Goal: Task Accomplishment & Management: Use online tool/utility

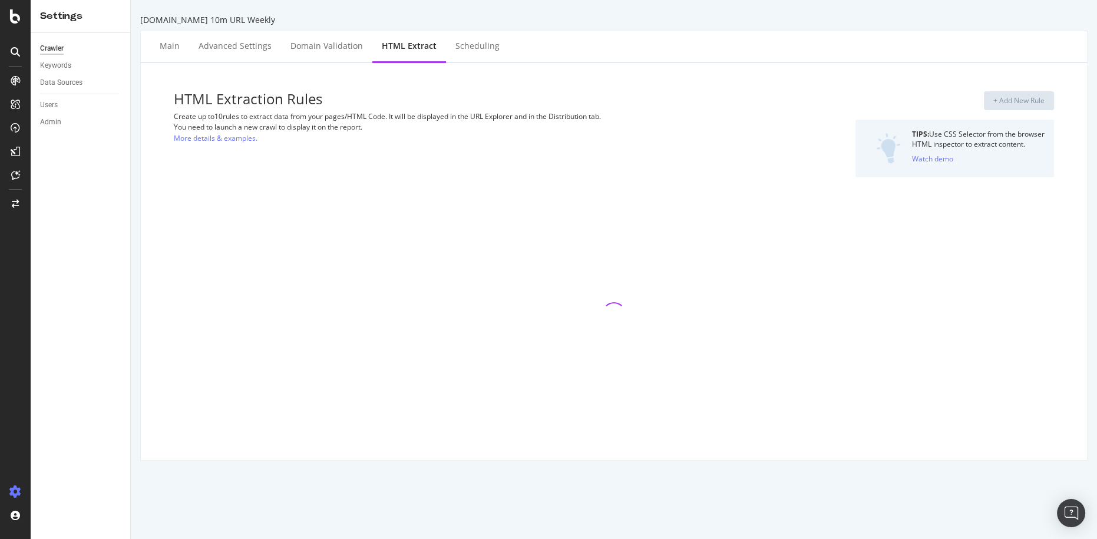
select select "exist"
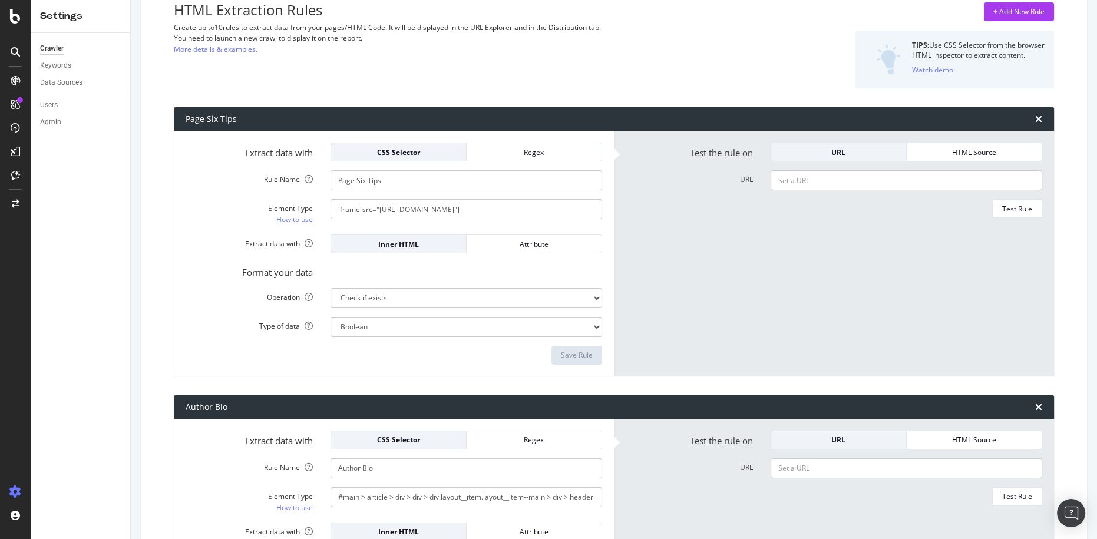
scroll to position [68, 0]
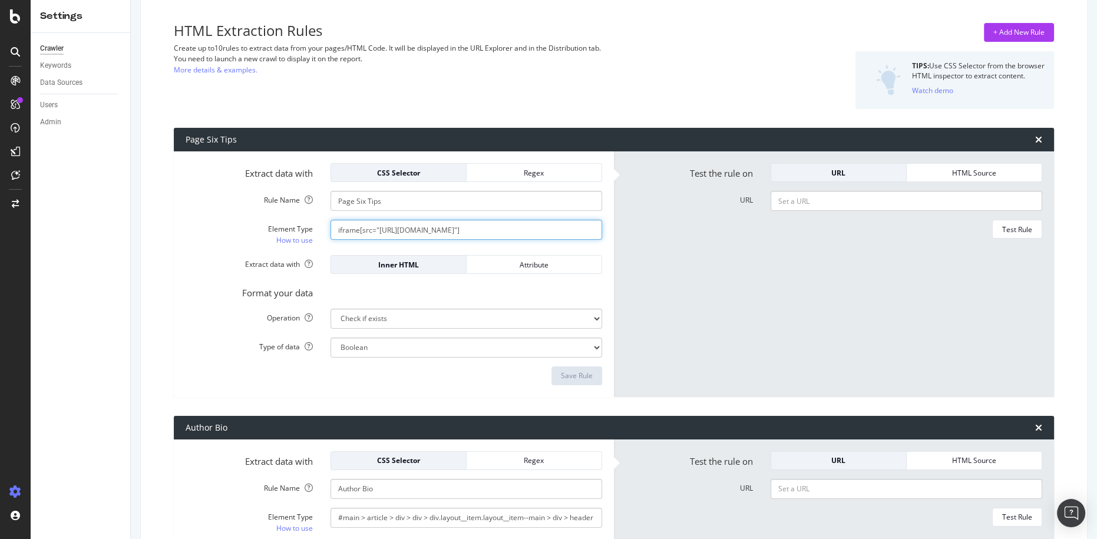
click at [469, 231] on input "iframe[src="[URL][DOMAIN_NAME]"]" at bounding box center [465, 230] width 271 height 20
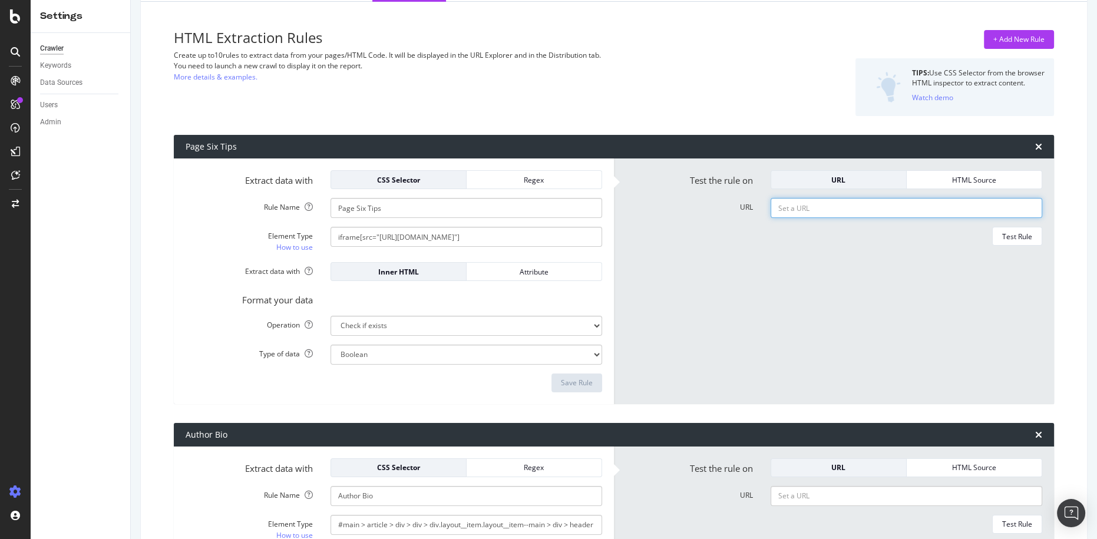
click at [882, 210] on input "URL" at bounding box center [905, 208] width 271 height 20
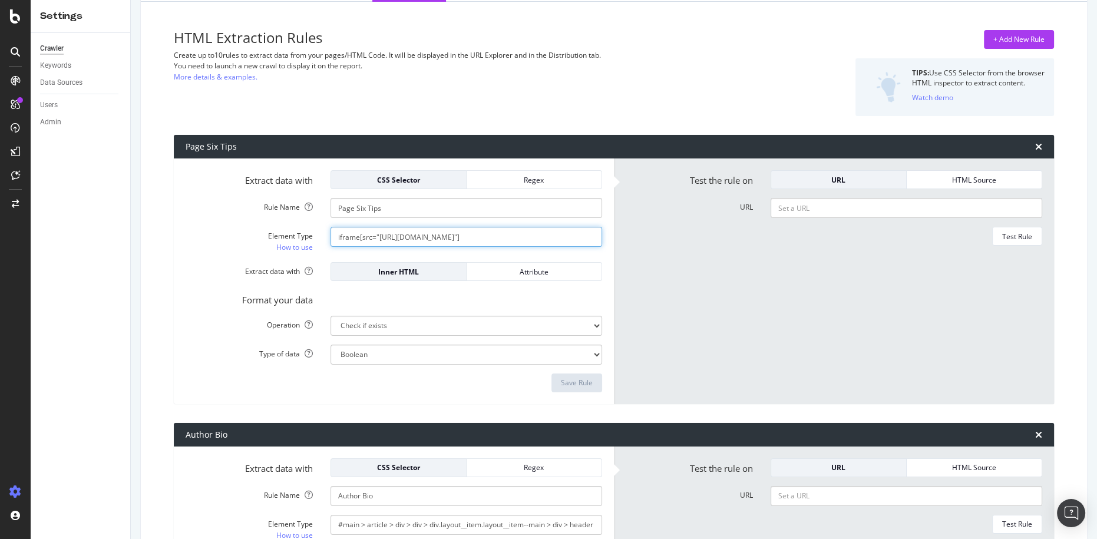
click at [477, 236] on input "iframe[src="[URL][DOMAIN_NAME]"]" at bounding box center [465, 237] width 271 height 20
click at [766, 241] on div "Test Rule" at bounding box center [833, 236] width 416 height 19
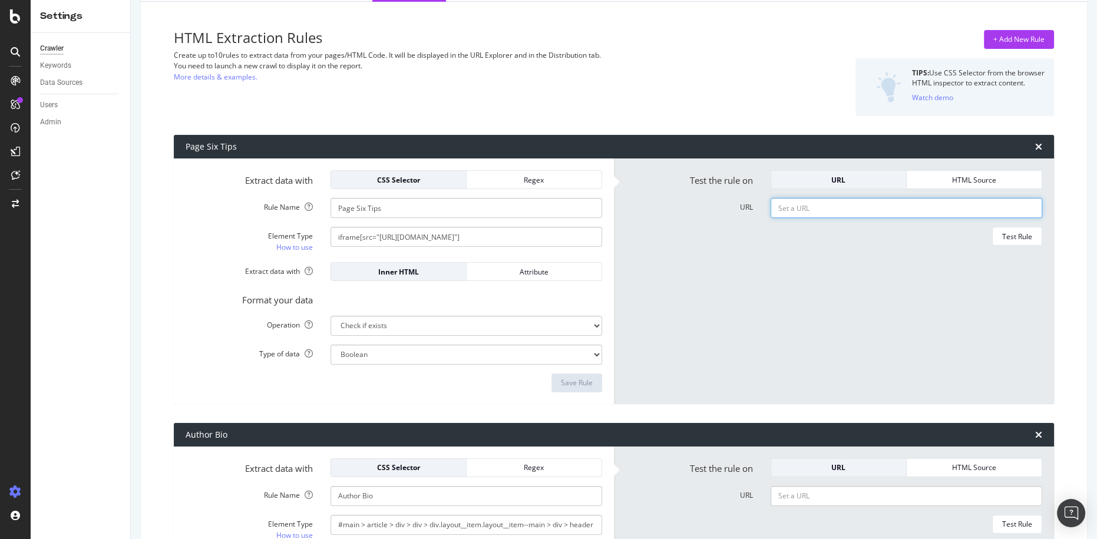
click at [805, 213] on input "URL" at bounding box center [905, 208] width 271 height 20
click at [800, 200] on input "URL" at bounding box center [905, 208] width 271 height 20
paste input "[URL][DOMAIN_NAME][PERSON_NAME]"
type input "[URL][DOMAIN_NAME][PERSON_NAME]"
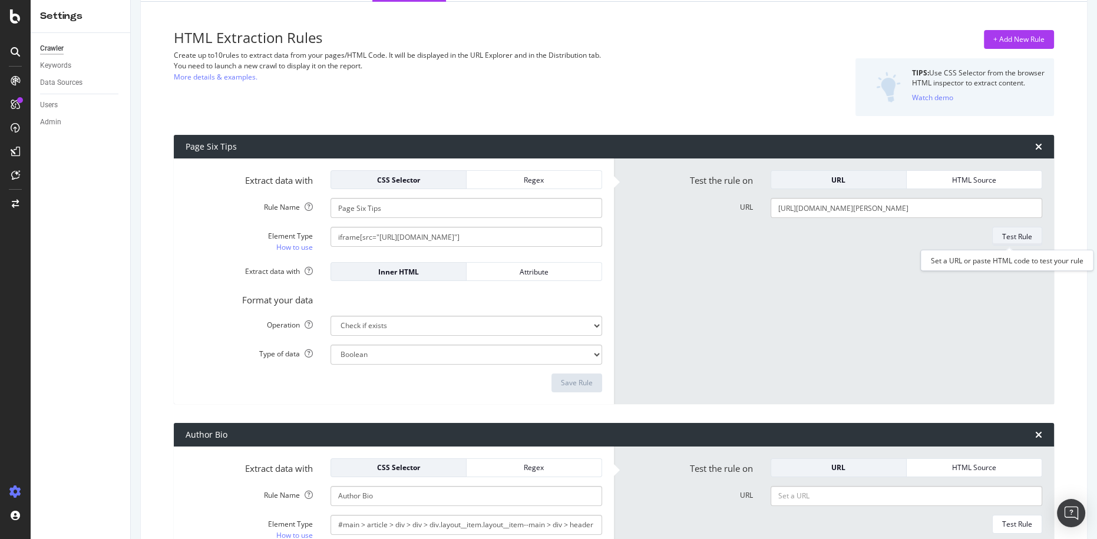
click at [1020, 240] on div "Test Rule" at bounding box center [1017, 236] width 30 height 10
click at [457, 236] on input "iframe[src="[URL][DOMAIN_NAME]"]" at bounding box center [465, 237] width 271 height 20
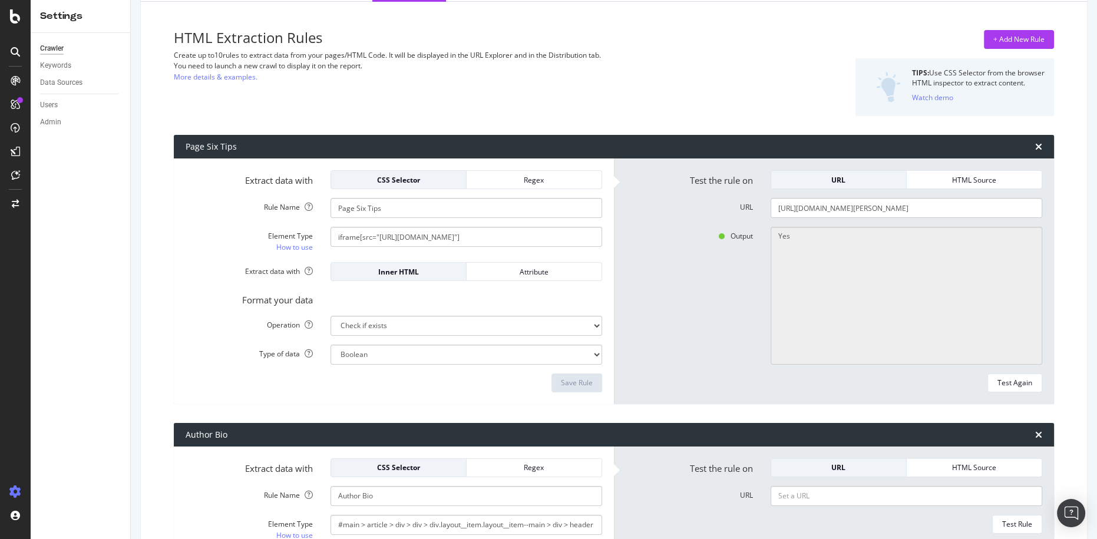
drag, startPoint x: 421, startPoint y: 358, endPoint x: 418, endPoint y: 352, distance: 6.9
click at [421, 357] on select "Boolean" at bounding box center [465, 355] width 271 height 20
click at [404, 332] on select "Extract First Item Matched Extract First 3 Items Matched Count Number of Occure…" at bounding box center [465, 326] width 271 height 20
select select "first"
click at [330, 316] on select "Extract First Item Matched Extract First 3 Items Matched Count Number of Occure…" at bounding box center [465, 326] width 271 height 20
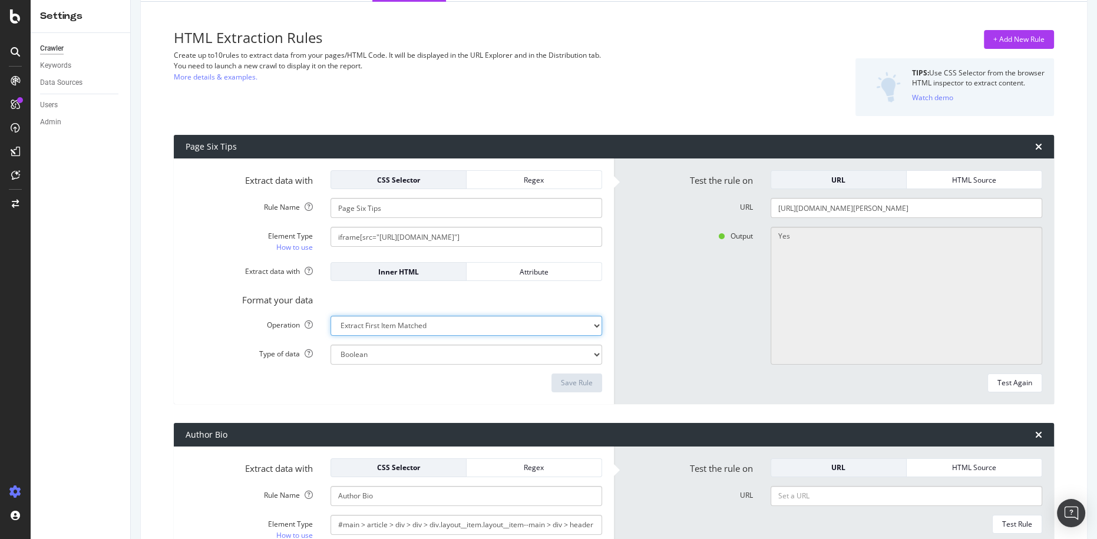
select select "s"
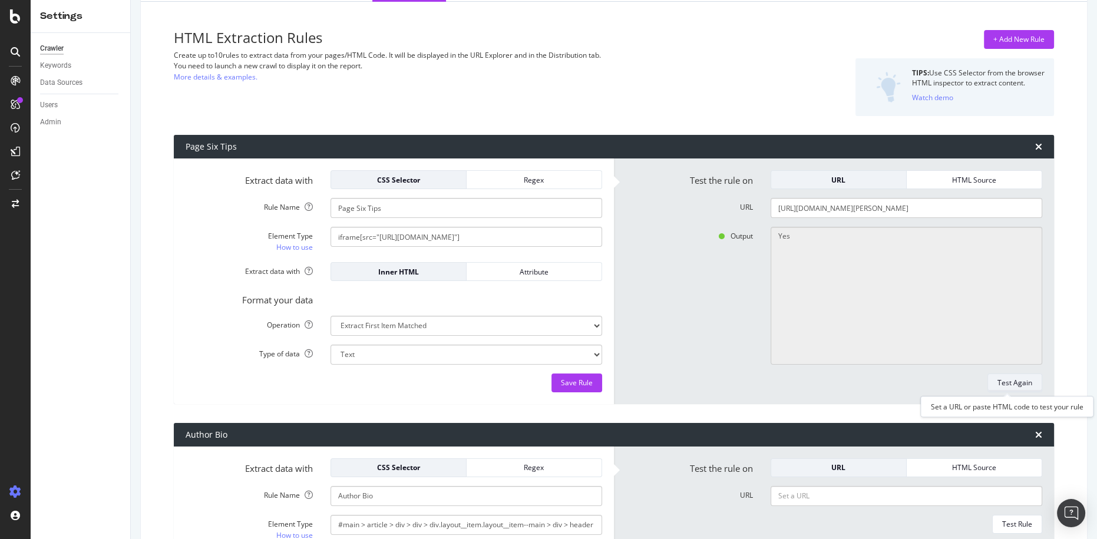
click at [998, 382] on div "Test Again" at bounding box center [1014, 383] width 35 height 10
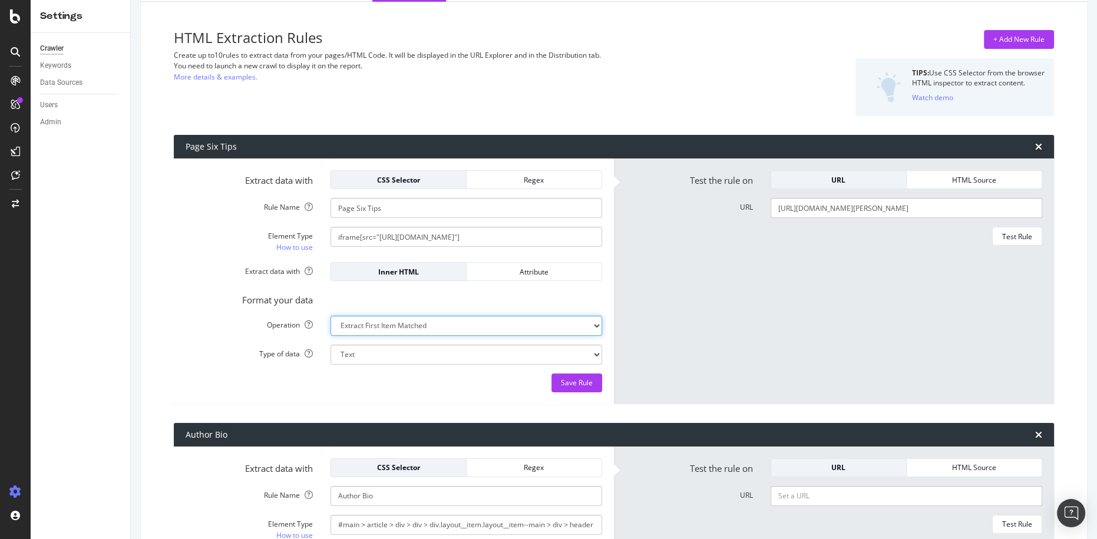
click at [412, 330] on select "Extract First Item Matched Extract First 3 Items Matched Count Number of Occure…" at bounding box center [465, 326] width 271 height 20
select select "exist"
click at [330, 316] on select "Extract First Item Matched Extract First 3 Items Matched Count Number of Occure…" at bounding box center [465, 326] width 271 height 20
select select "b"
click at [569, 379] on div "Save Rule" at bounding box center [577, 383] width 32 height 10
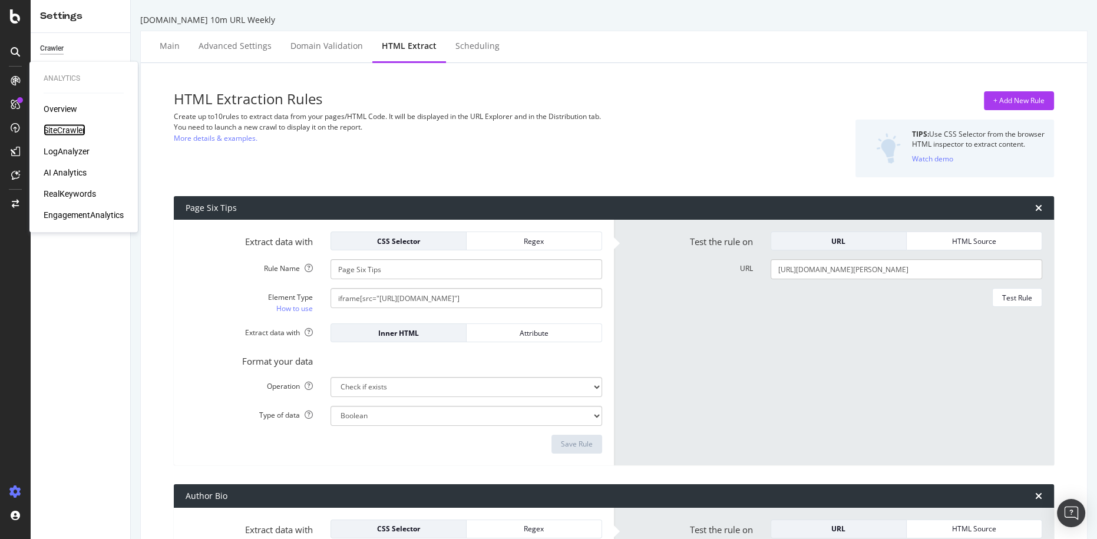
click at [58, 127] on div "SiteCrawler" at bounding box center [65, 130] width 42 height 12
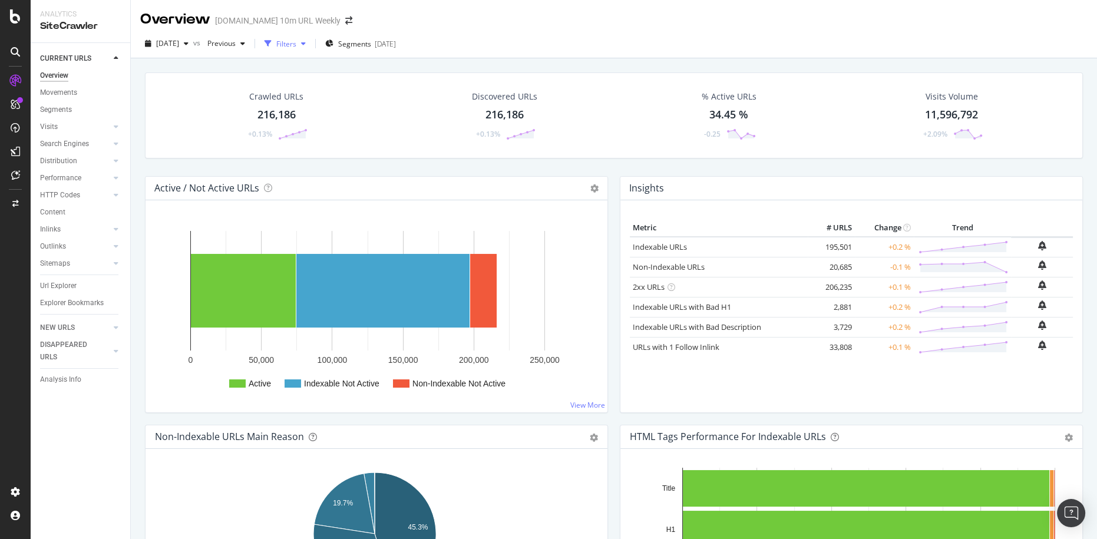
click at [296, 47] on div "Filters" at bounding box center [286, 44] width 20 height 10
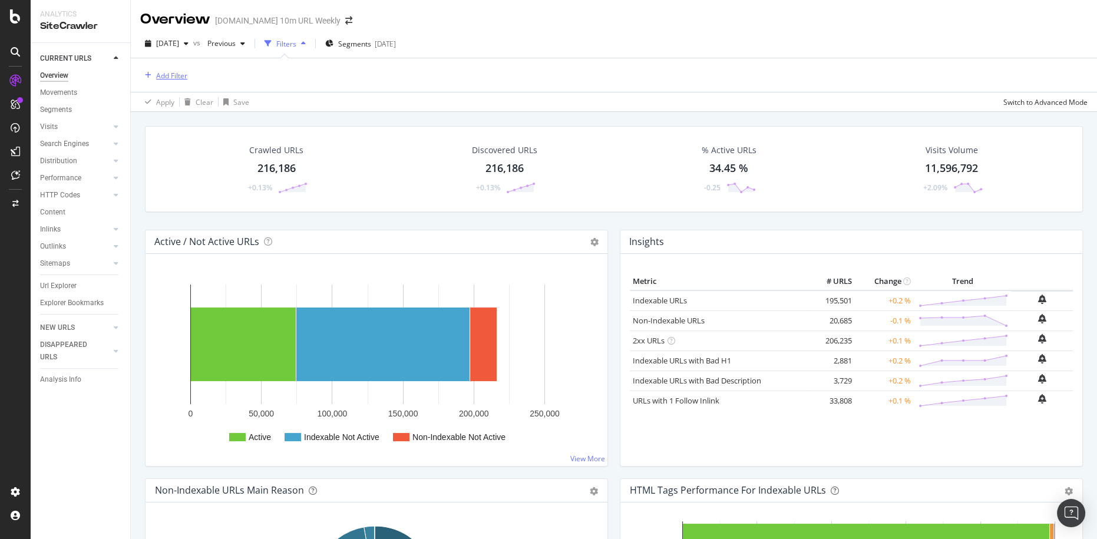
click at [183, 78] on div "Add Filter" at bounding box center [171, 76] width 31 height 10
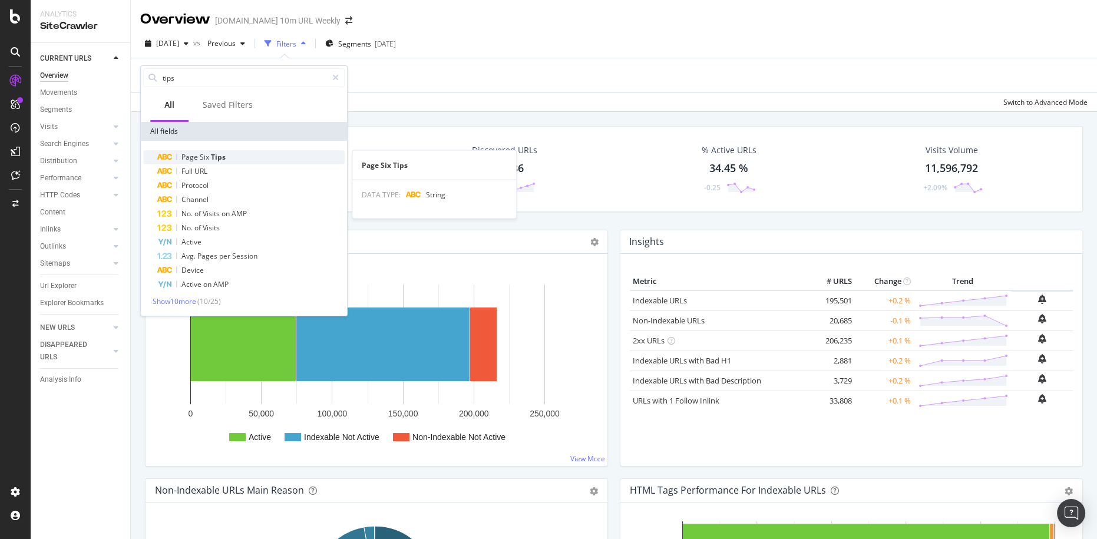
type input "tips"
click at [223, 152] on span "Tips" at bounding box center [218, 157] width 15 height 10
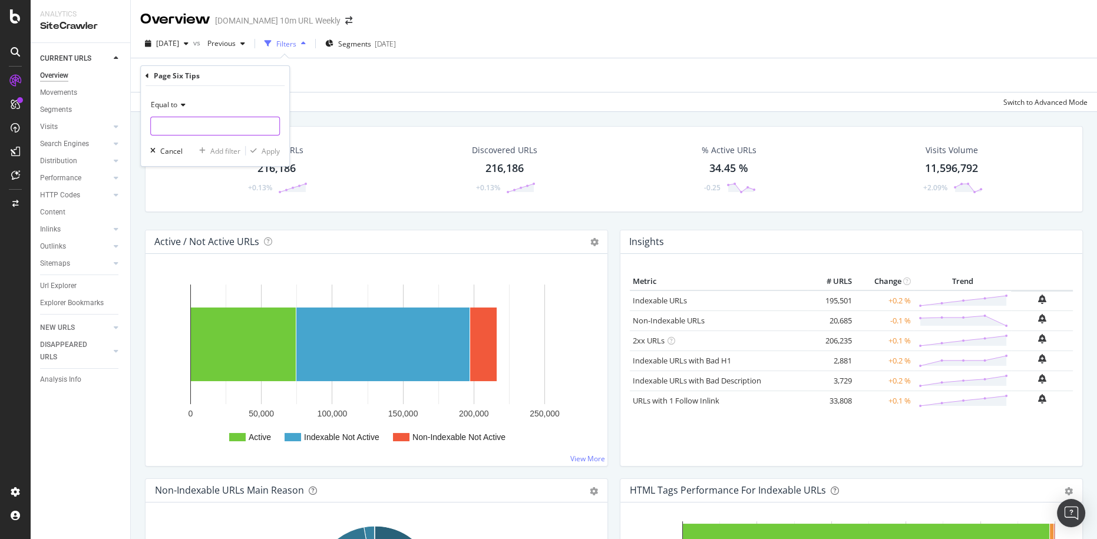
click at [203, 124] on input "text" at bounding box center [215, 126] width 128 height 19
click at [174, 106] on span "Equal to" at bounding box center [164, 105] width 27 height 10
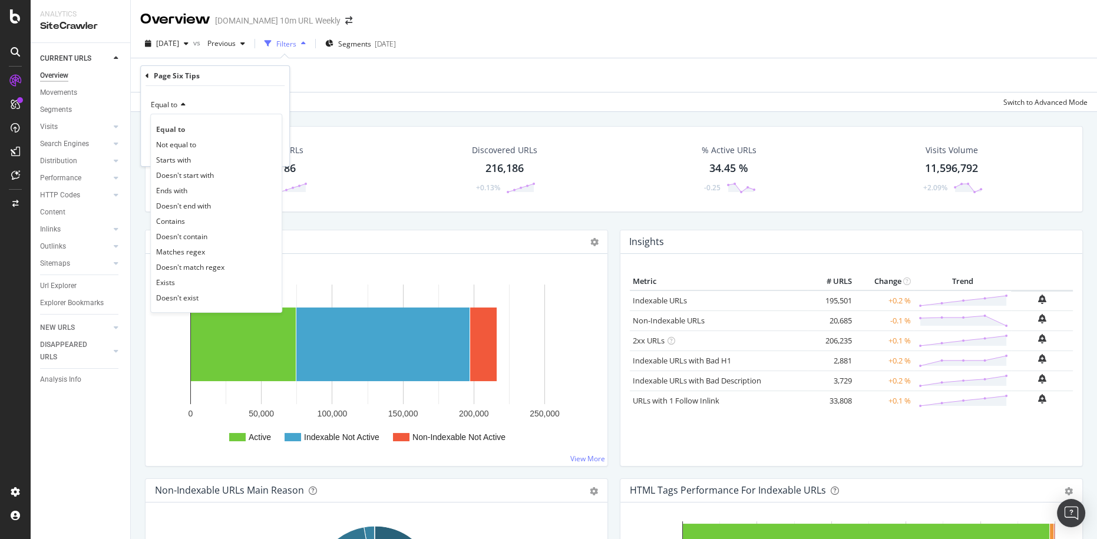
click at [174, 106] on span "Equal to" at bounding box center [164, 105] width 27 height 10
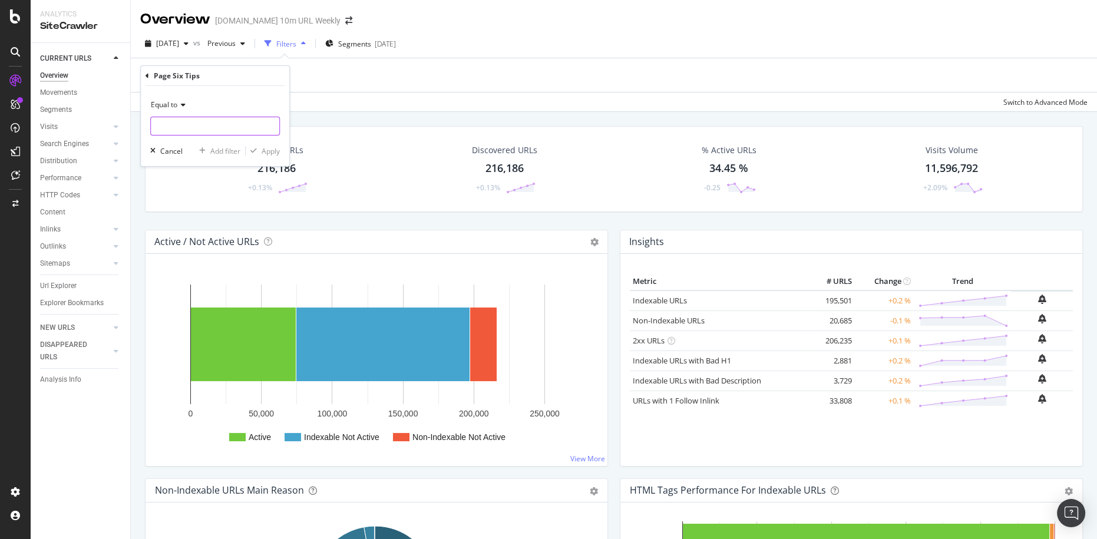
click at [200, 122] on input "text" at bounding box center [215, 126] width 128 height 19
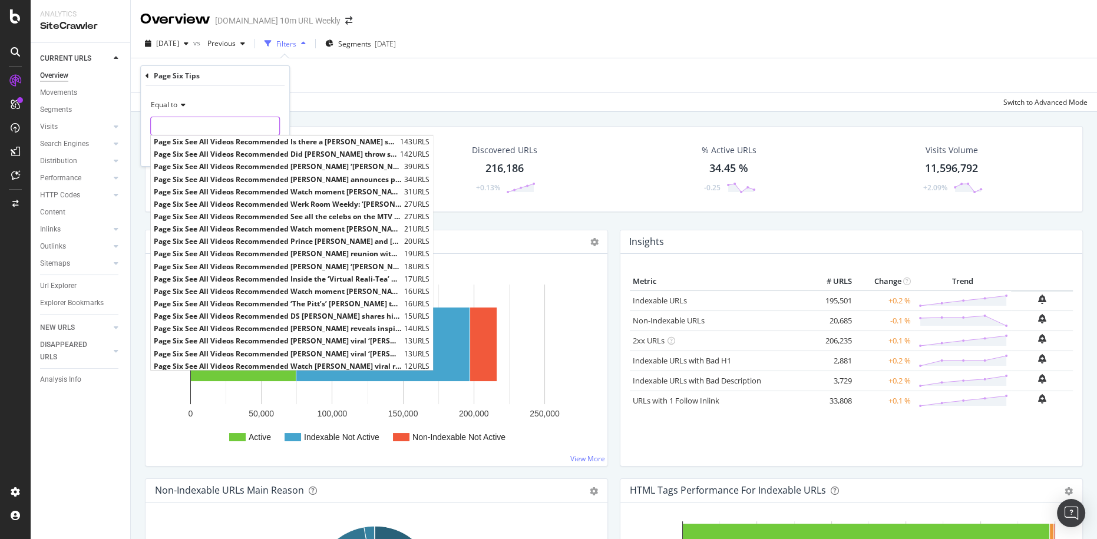
click at [200, 122] on input "text" at bounding box center [215, 126] width 128 height 19
click at [195, 122] on input "text" at bounding box center [215, 126] width 128 height 19
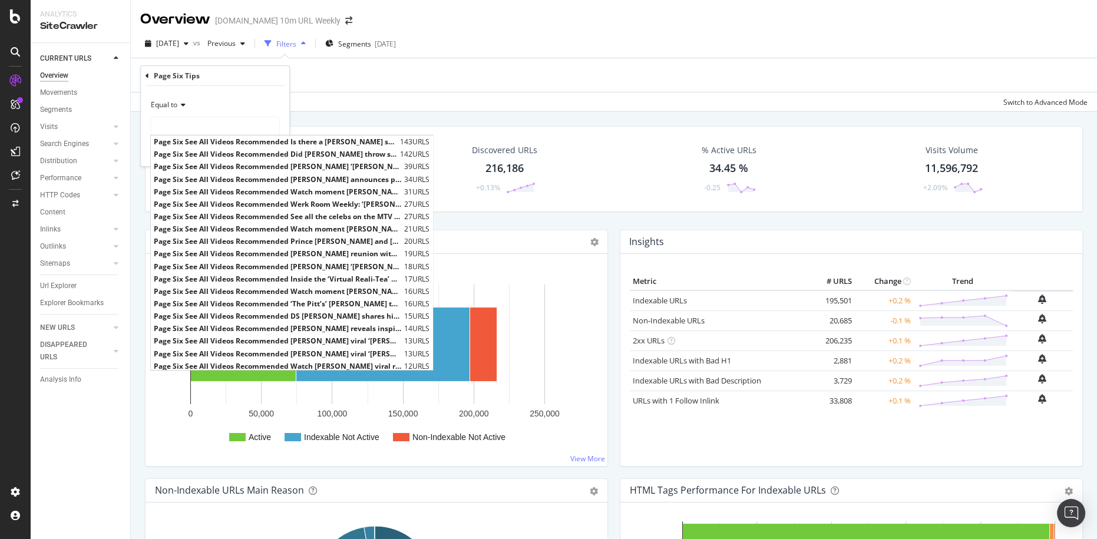
click at [229, 96] on div "Equal to" at bounding box center [215, 104] width 130 height 19
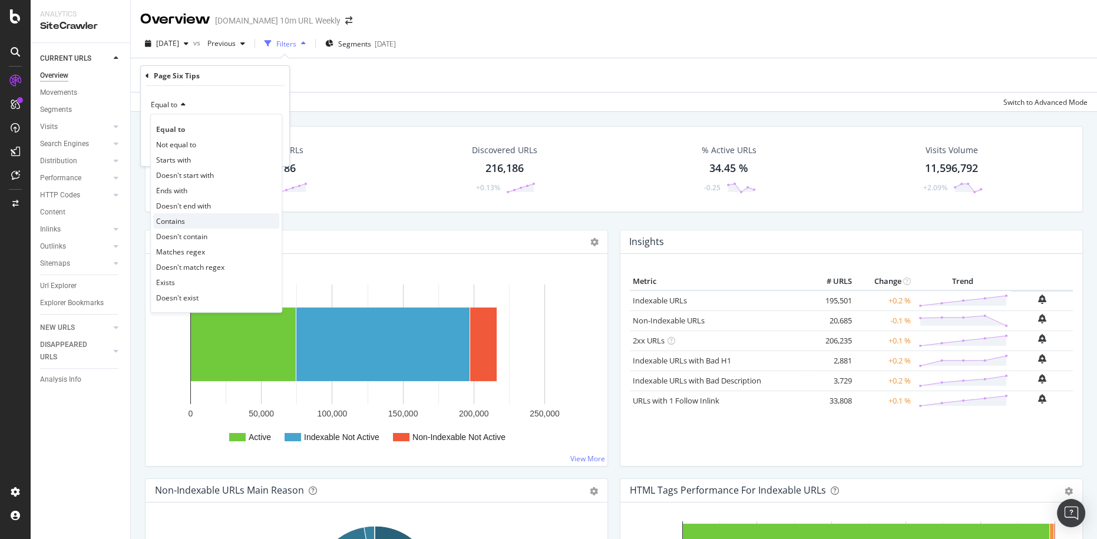
click at [217, 218] on div "Contains" at bounding box center [216, 220] width 126 height 15
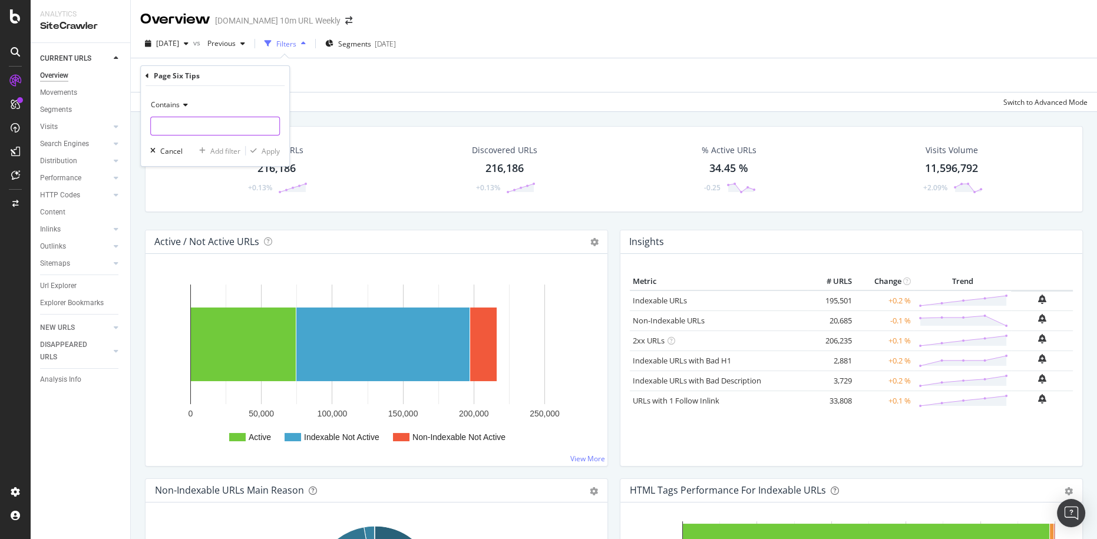
click at [237, 133] on input "text" at bounding box center [215, 126] width 128 height 19
click at [173, 105] on span "Contains" at bounding box center [165, 105] width 29 height 10
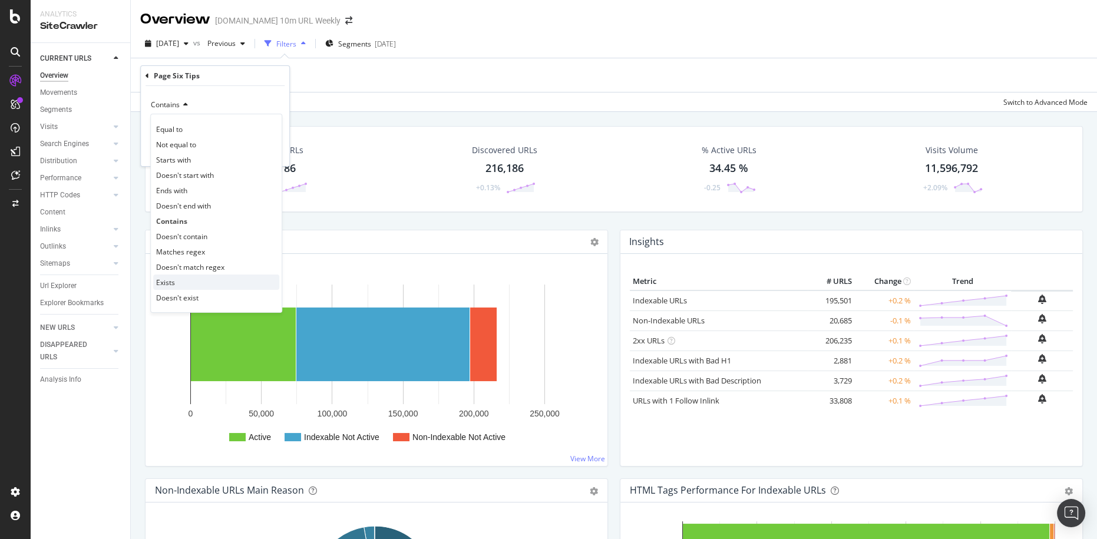
click at [183, 279] on div "Exists" at bounding box center [216, 281] width 126 height 15
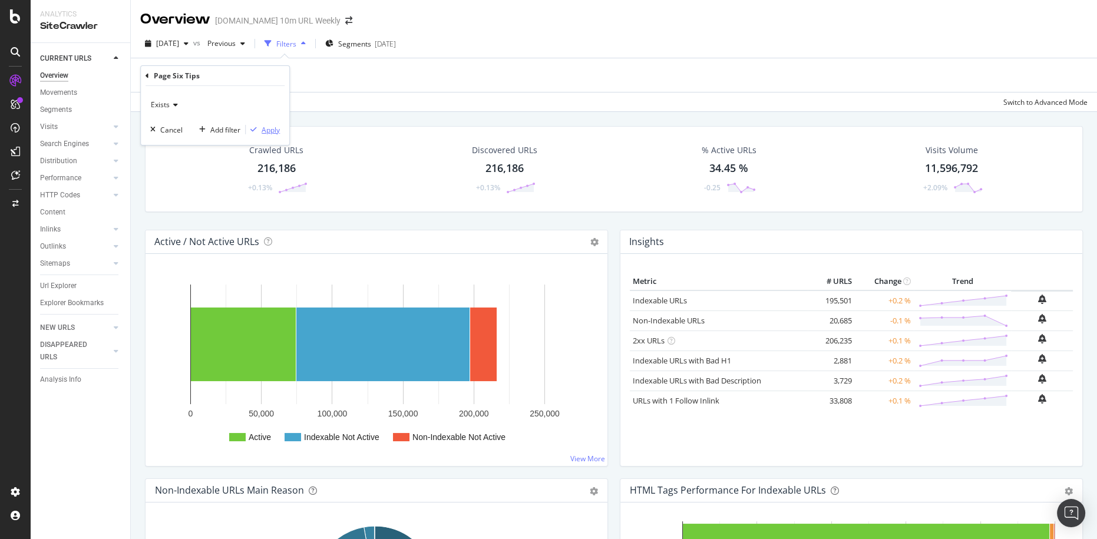
click at [264, 131] on div "Apply" at bounding box center [270, 129] width 18 height 10
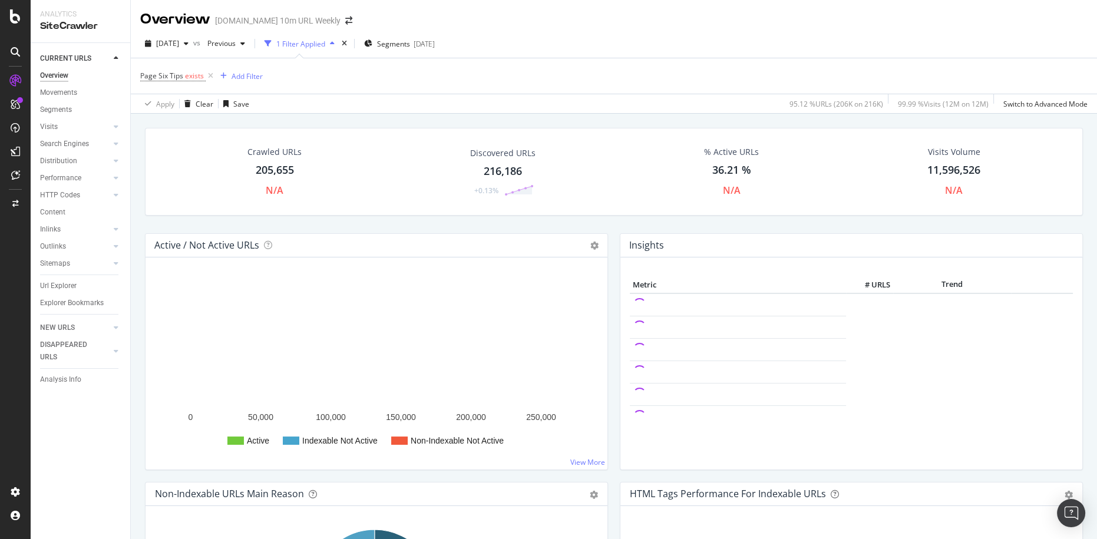
click at [273, 170] on div "205,655" at bounding box center [275, 170] width 38 height 15
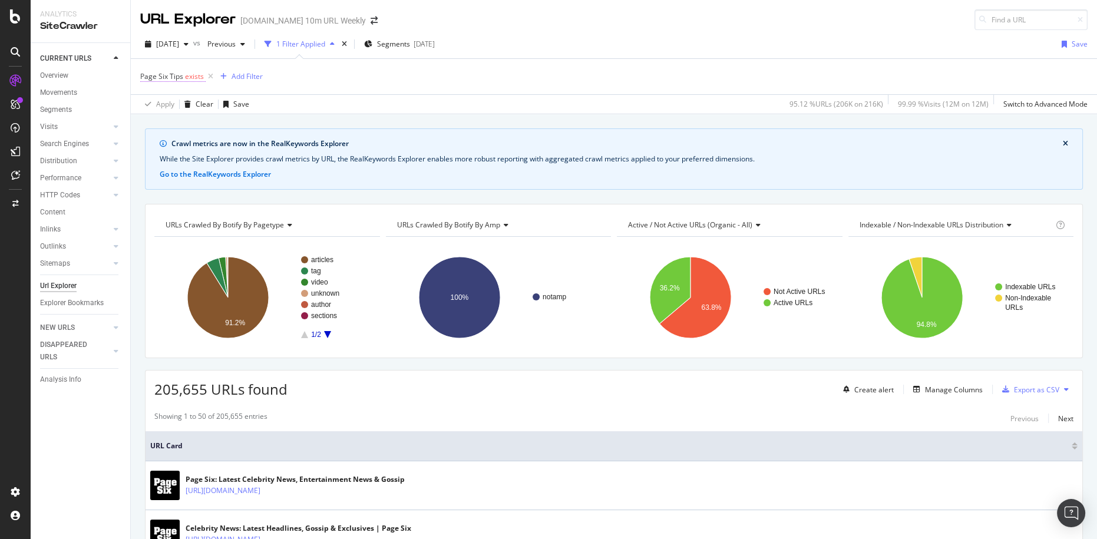
click at [185, 78] on span "exists" at bounding box center [194, 76] width 19 height 10
click at [171, 102] on icon at bounding box center [174, 103] width 8 height 7
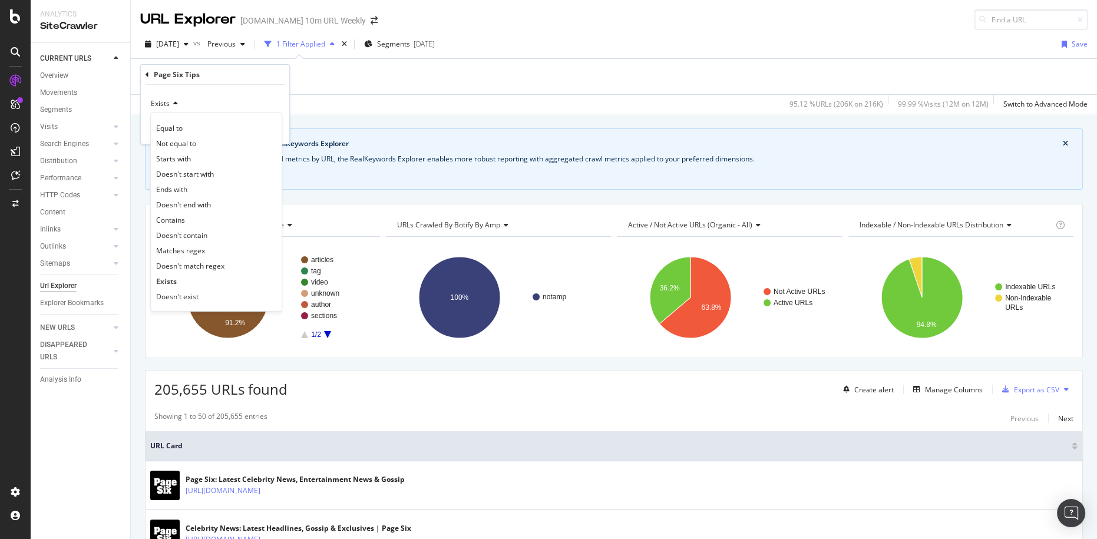
click at [590, 102] on div "Apply Clear Save 95.12 % URLs ( 206K on 216K ) 99.99 % Visits ( 12M on 12M ) Sw…" at bounding box center [614, 103] width 966 height 19
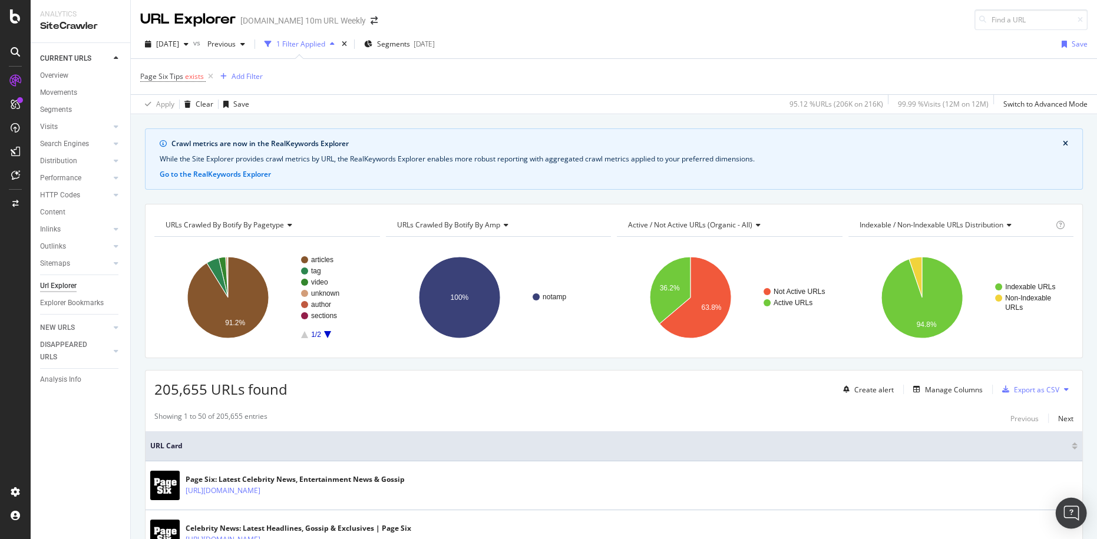
click at [1067, 512] on img "Open Intercom Messenger" at bounding box center [1070, 512] width 15 height 15
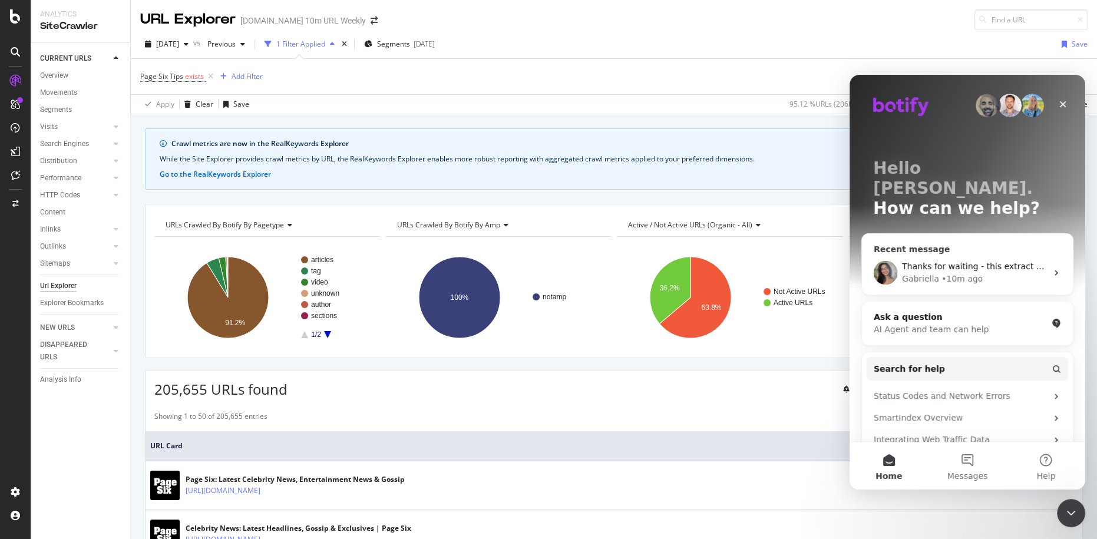
click at [970, 261] on span "Thanks for waiting - this extract should cover just this iframe" at bounding box center [1027, 265] width 251 height 9
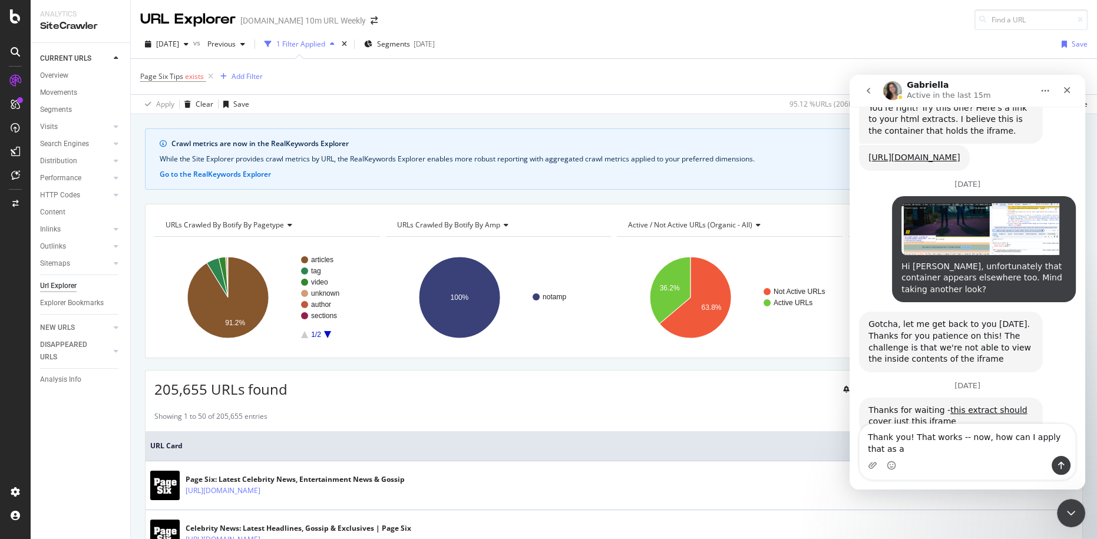
scroll to position [2306, 0]
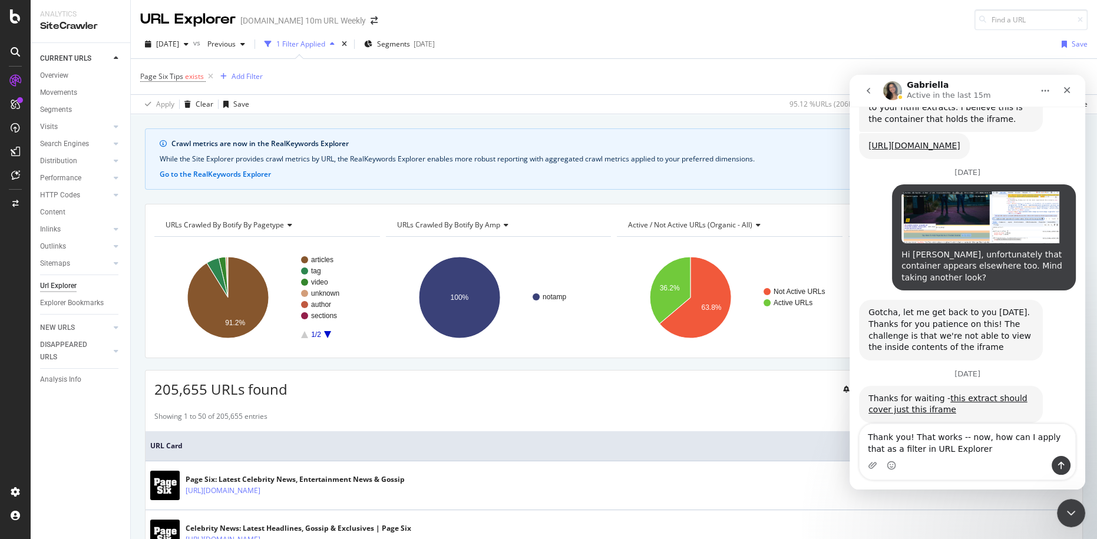
type textarea "Thank you! That works -- now, how can I apply that as a filter in URL Explorer?"
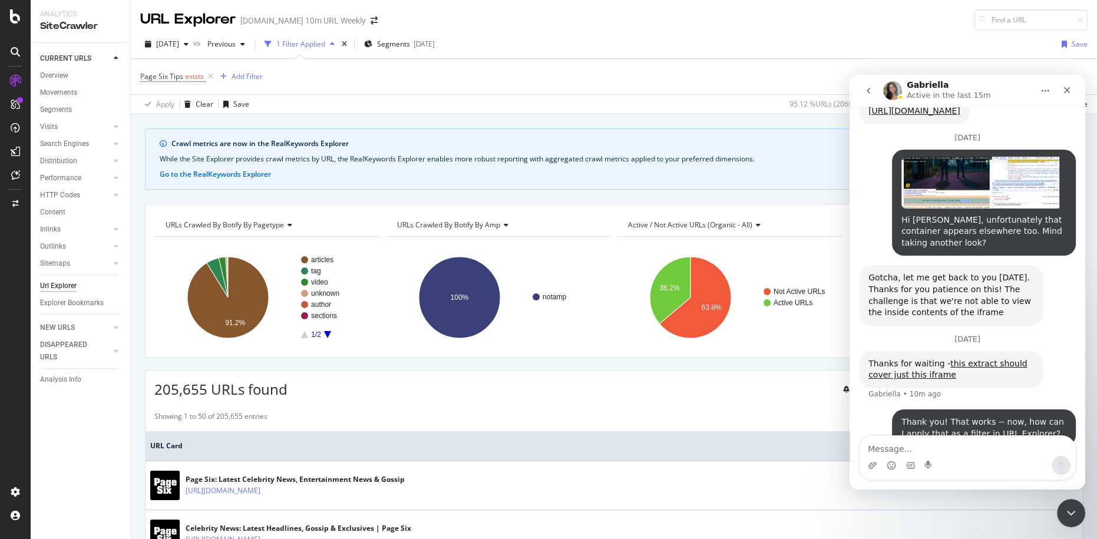
click at [183, 75] on span "Page Six Tips exists" at bounding box center [172, 76] width 65 height 11
click at [172, 104] on icon at bounding box center [174, 103] width 8 height 7
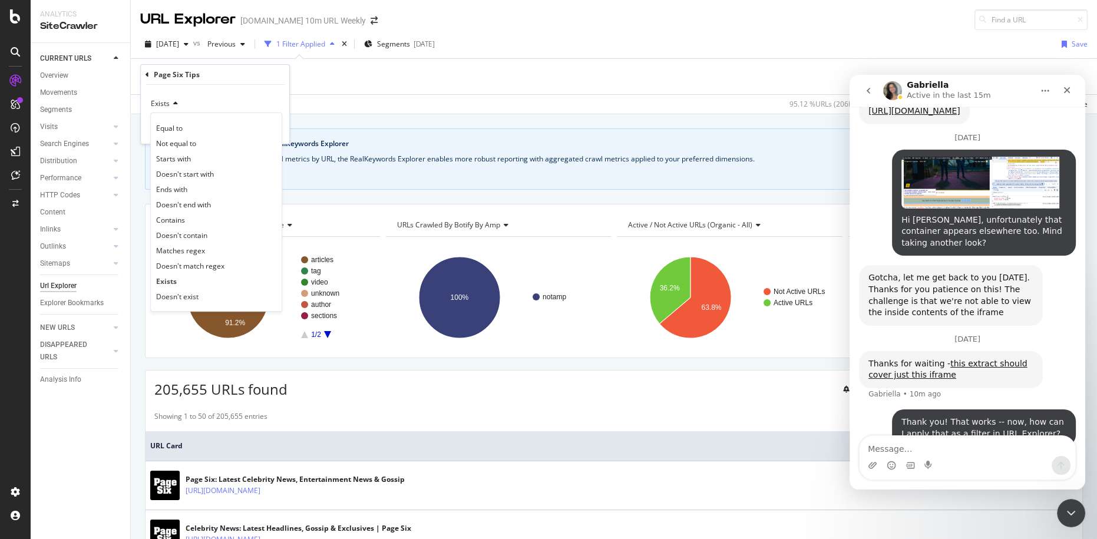
click at [285, 69] on div "Page Six Tips Exists Equal to Not equal to Starts with Doesn't start with Ends …" at bounding box center [215, 104] width 148 height 79
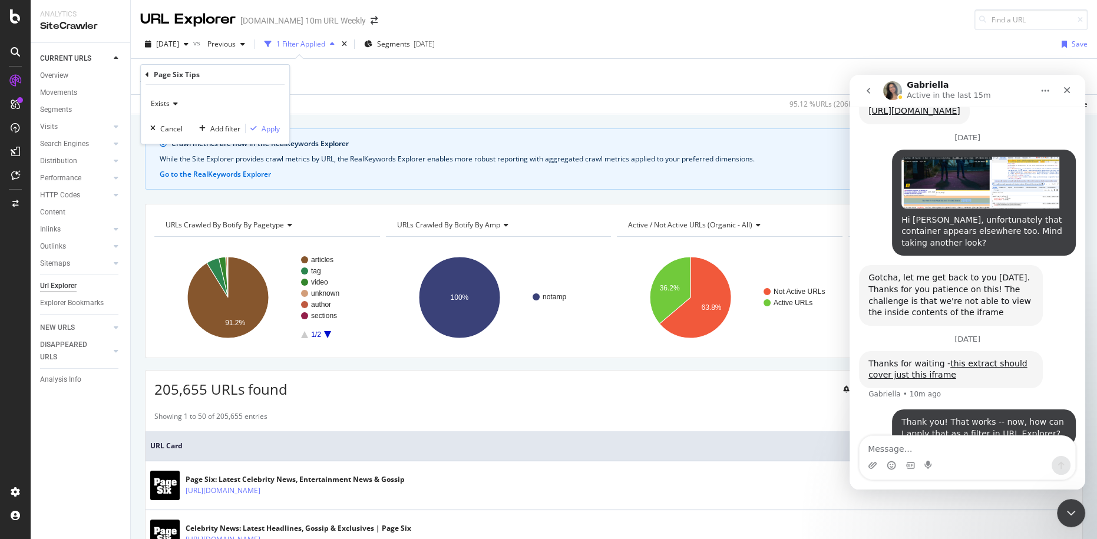
click at [375, 72] on div "Page Six Tips exists Add Filter" at bounding box center [613, 76] width 947 height 35
click at [333, 52] on div "1 Filter Applied" at bounding box center [300, 44] width 80 height 18
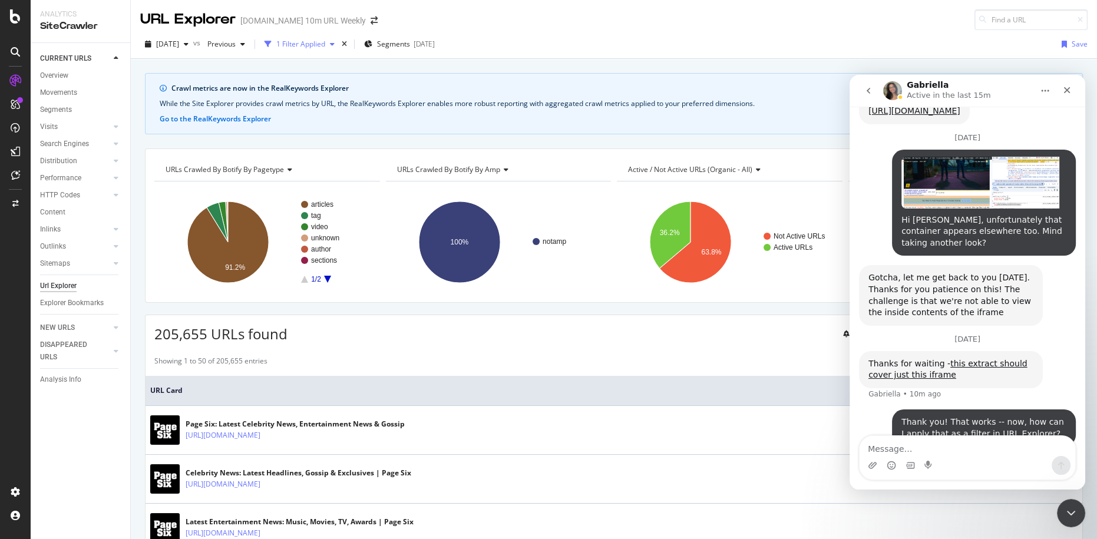
click at [313, 52] on div "1 Filter Applied" at bounding box center [300, 44] width 80 height 18
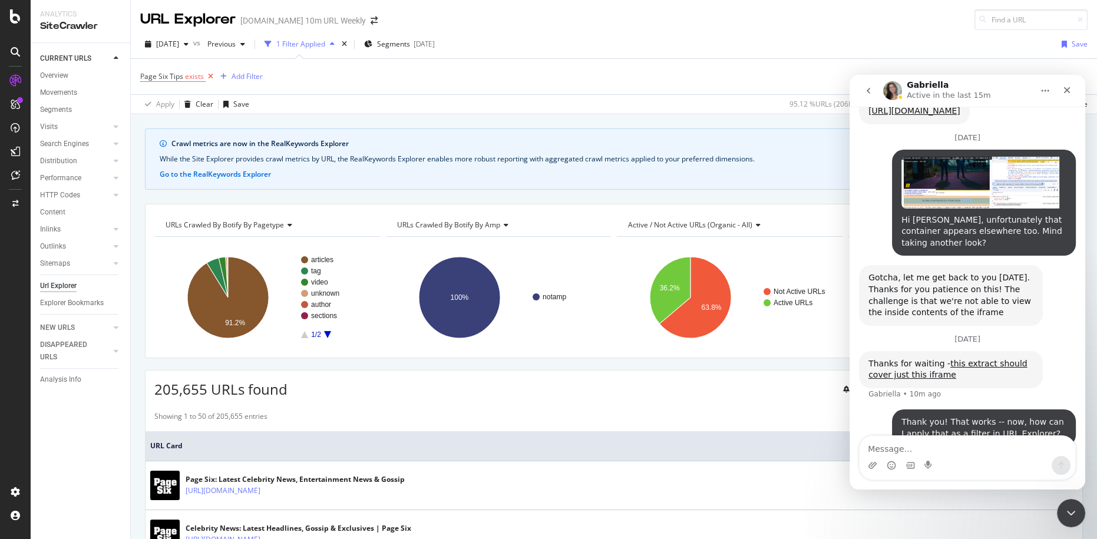
click at [211, 77] on icon at bounding box center [211, 77] width 10 height 12
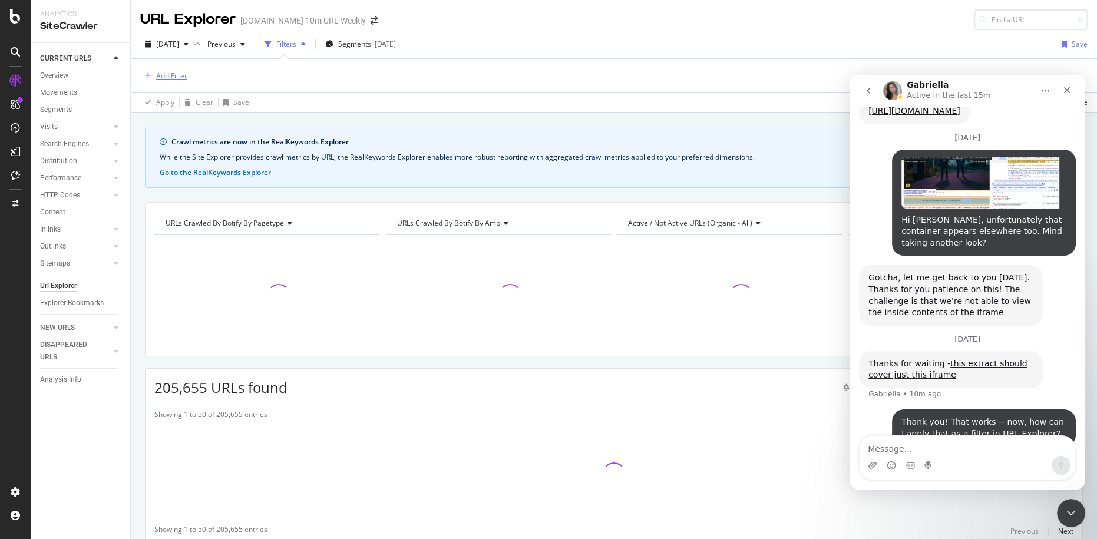
click at [169, 74] on div "Add Filter" at bounding box center [171, 76] width 31 height 10
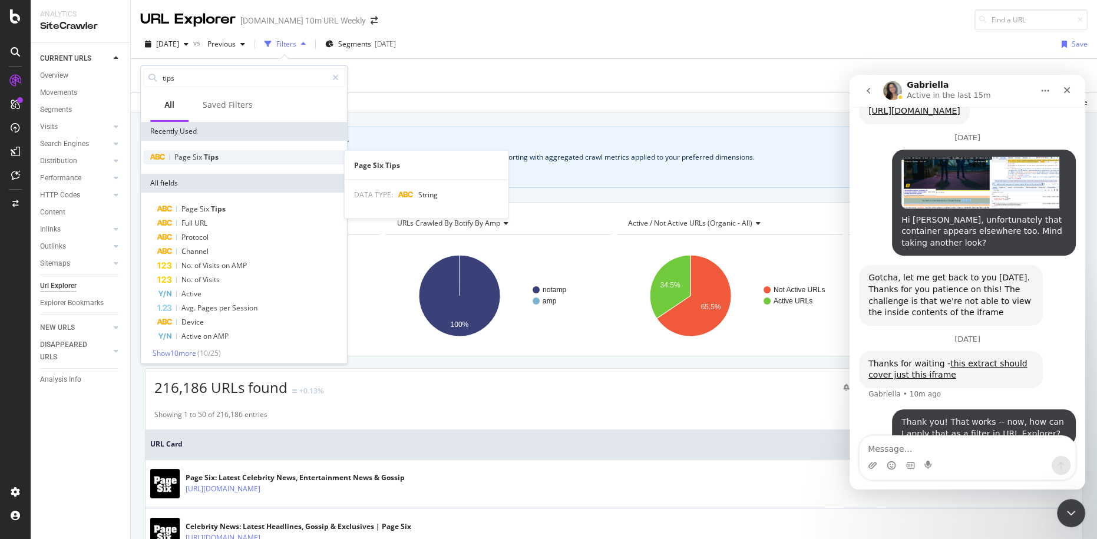
type input "tips"
click at [206, 157] on span "Tips" at bounding box center [211, 157] width 15 height 10
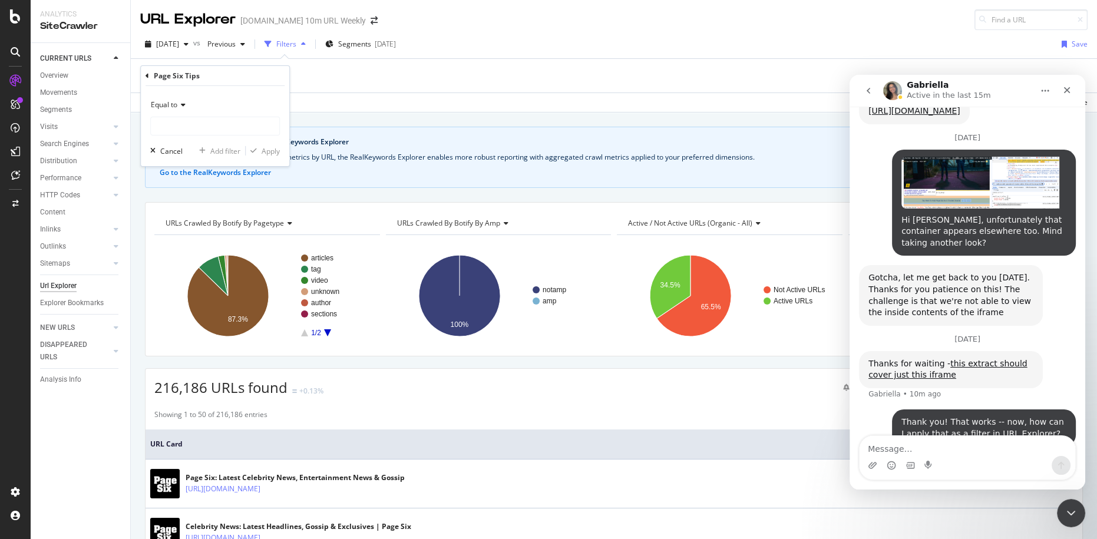
click at [180, 107] on icon at bounding box center [181, 104] width 8 height 7
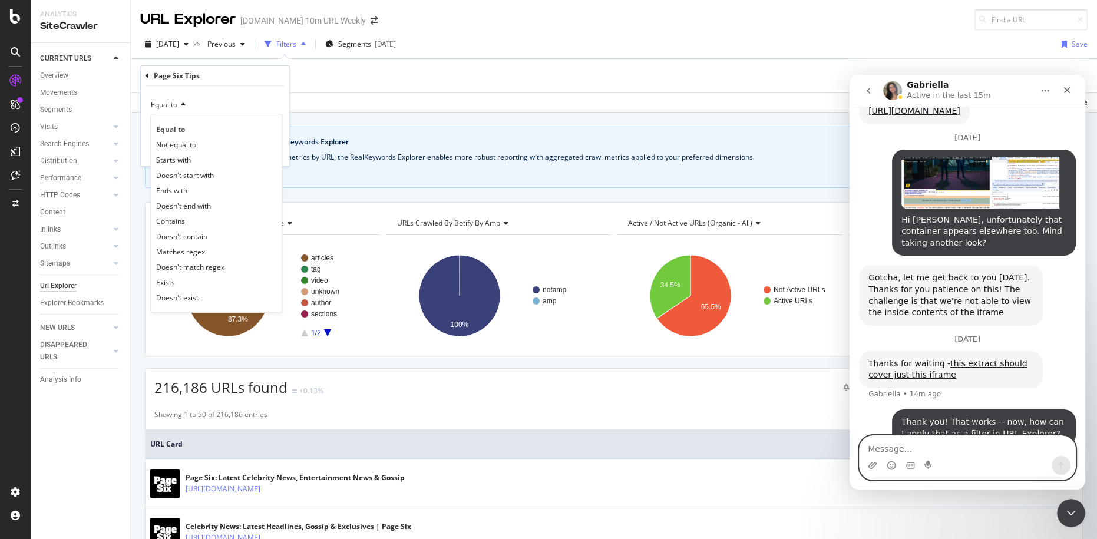
click at [975, 445] on textarea "Message…" at bounding box center [967, 446] width 216 height 20
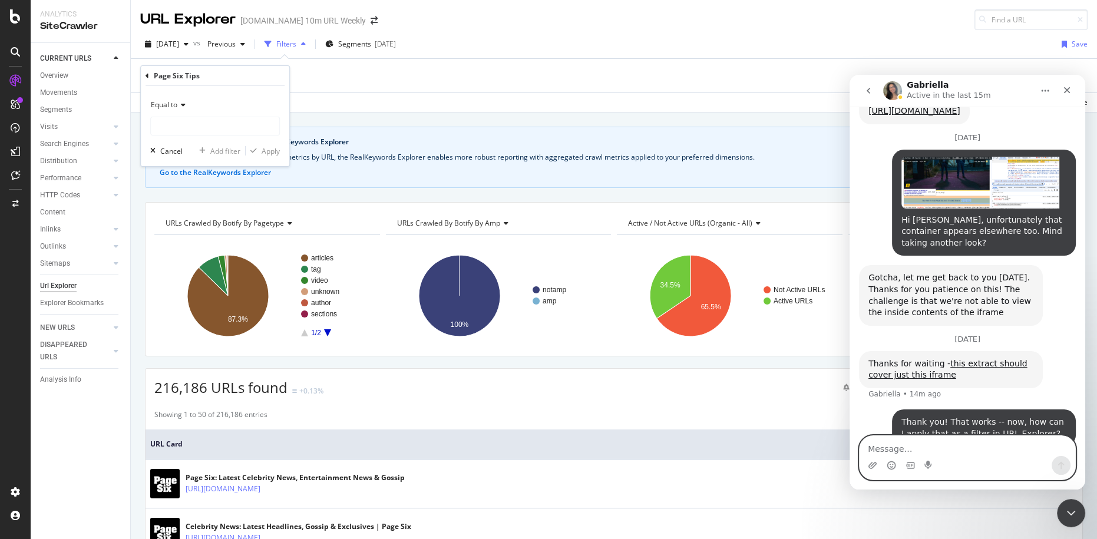
click at [975, 445] on textarea "Message…" at bounding box center [967, 446] width 216 height 20
click at [183, 106] on icon at bounding box center [181, 104] width 8 height 7
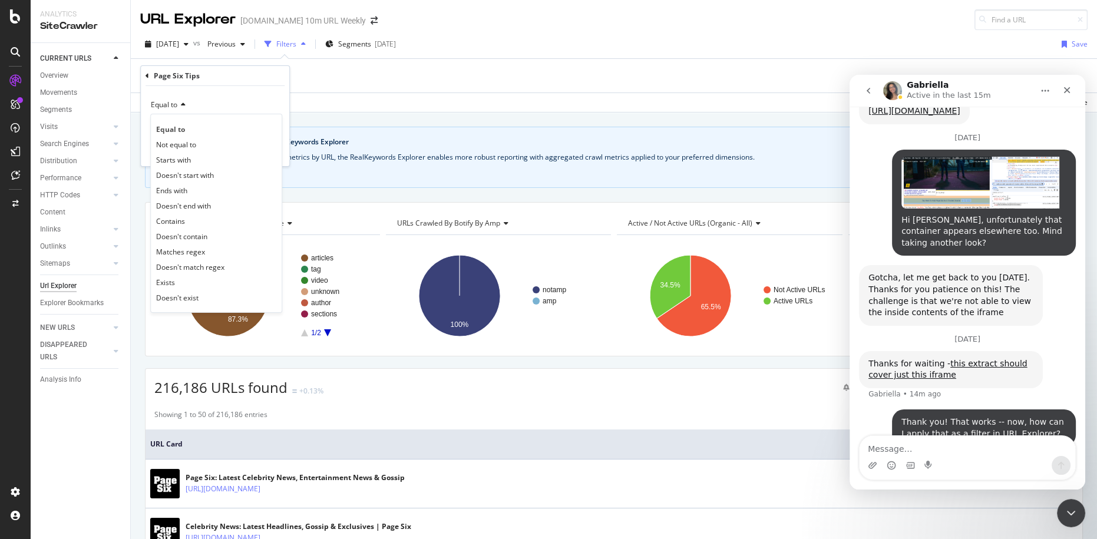
click at [217, 80] on div "Page Six Tips" at bounding box center [214, 76] width 139 height 20
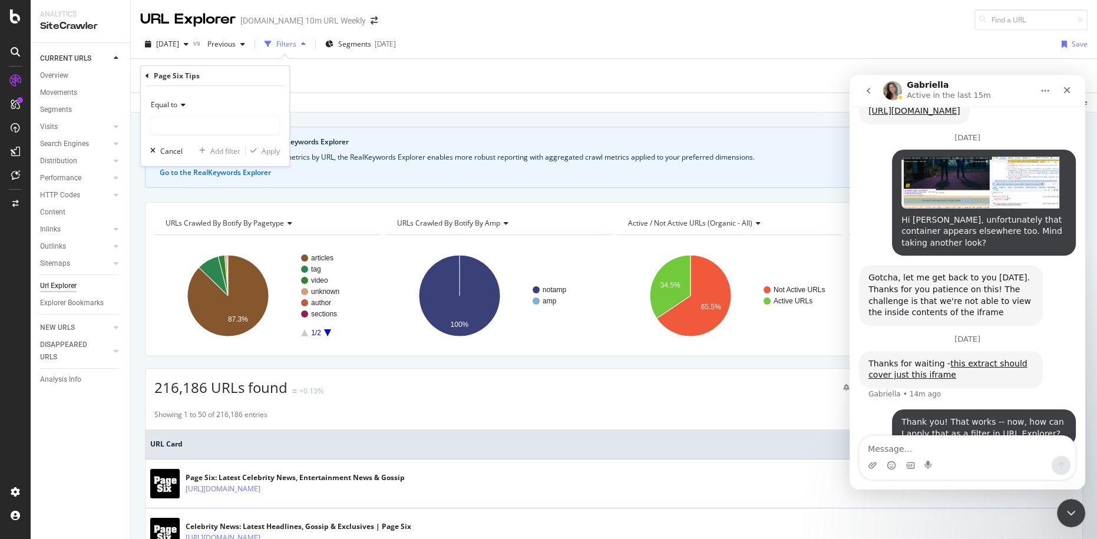
click at [179, 107] on icon at bounding box center [181, 104] width 8 height 7
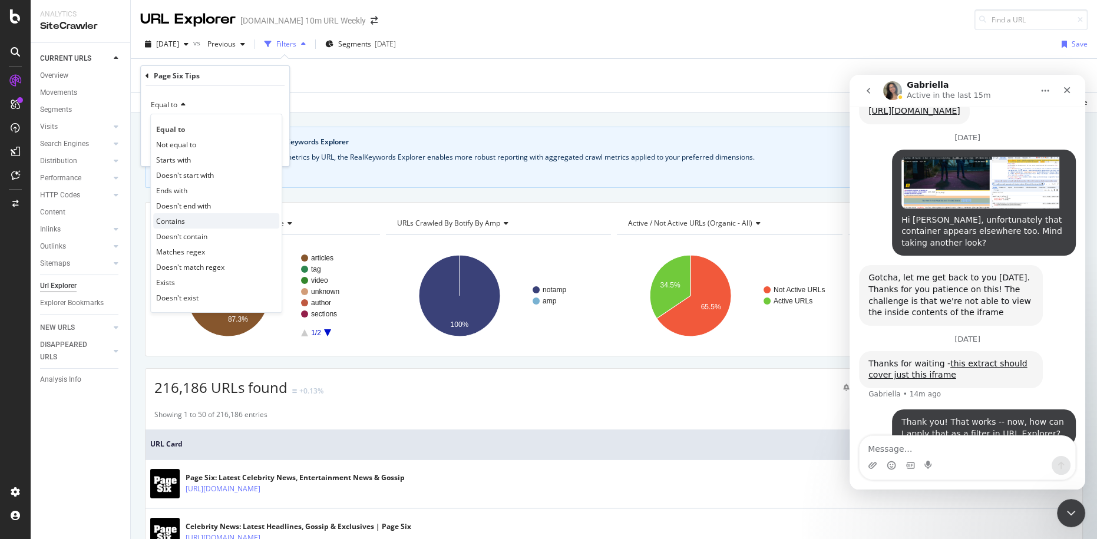
click at [191, 218] on div "Contains" at bounding box center [216, 220] width 126 height 15
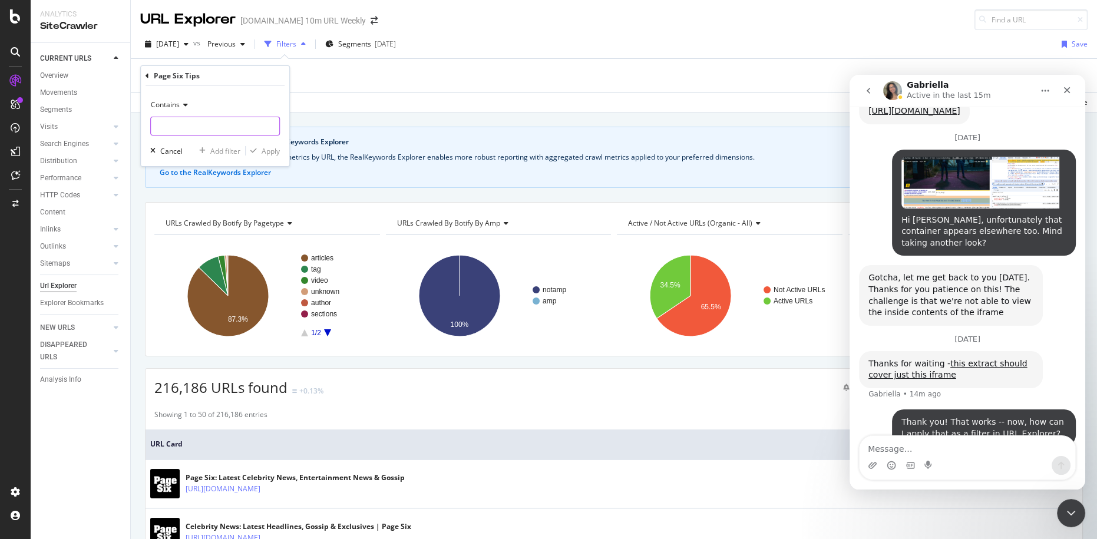
click at [210, 126] on input "text" at bounding box center [215, 126] width 128 height 19
paste input "[URL][DOMAIN_NAME]"
type input "[URL][DOMAIN_NAME]"
paste input "iframe[src="[URL][DOMAIN_NAME]"]"
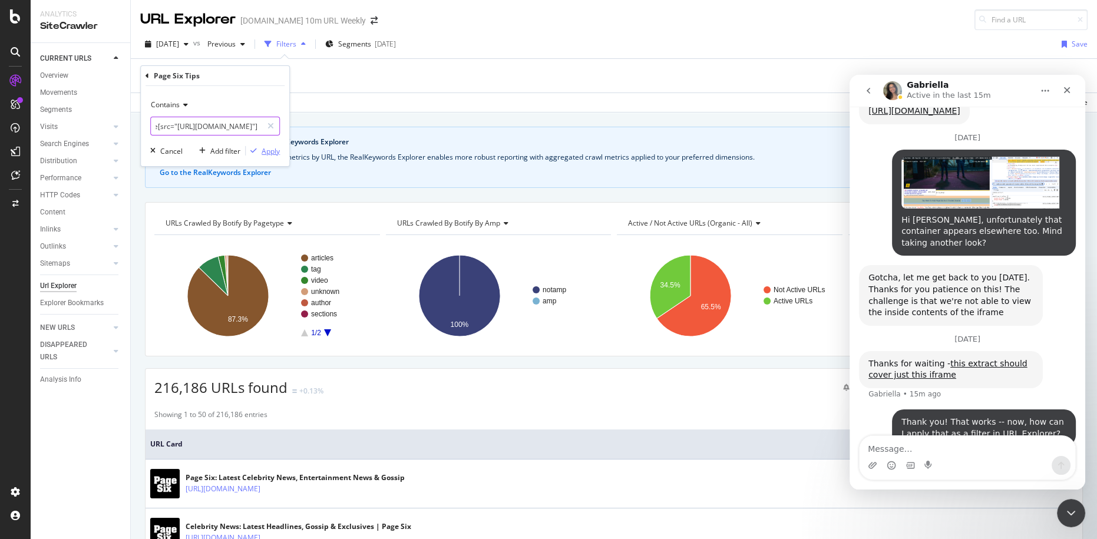
type input "iframe[src="[URL][DOMAIN_NAME]"]"
click at [272, 154] on div "Apply" at bounding box center [270, 150] width 18 height 10
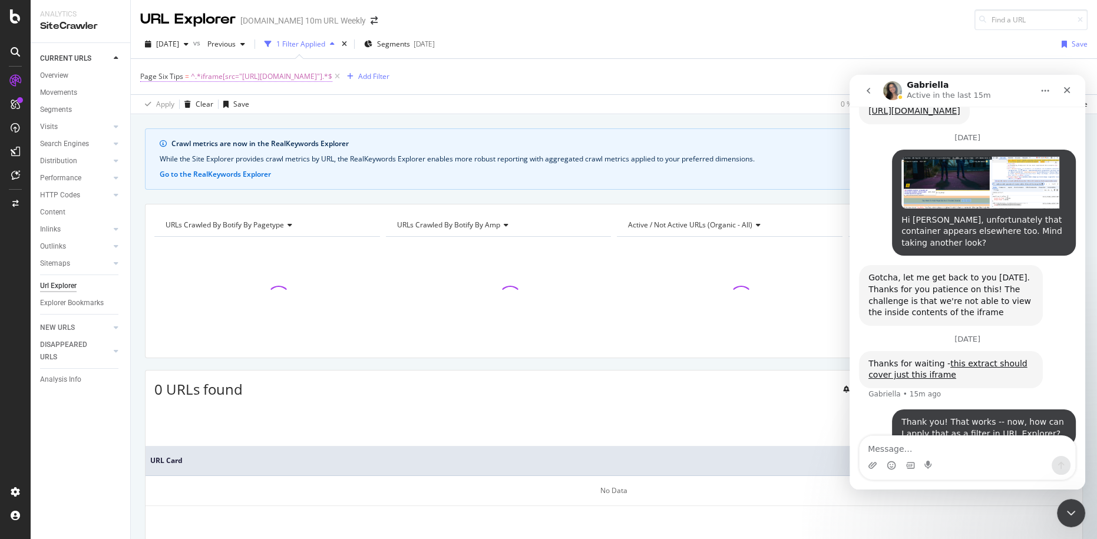
click at [324, 77] on span "^.*iframe[src="[URL][DOMAIN_NAME]"].*$" at bounding box center [261, 76] width 141 height 16
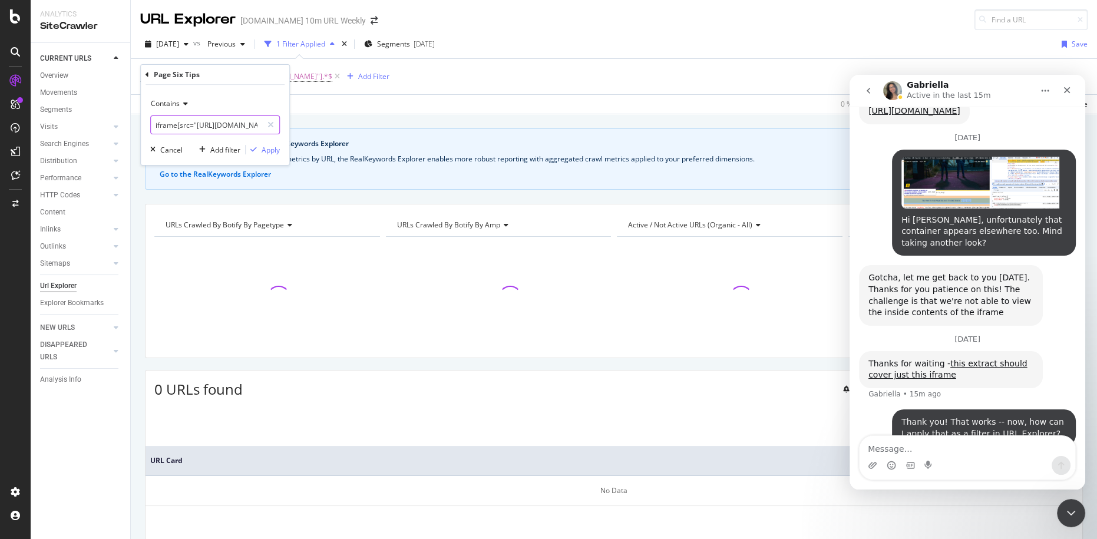
click at [196, 128] on input "iframe[src="[URL][DOMAIN_NAME]"]" at bounding box center [206, 124] width 111 height 19
type input "[DOMAIN_NAME]"
type input "tip"
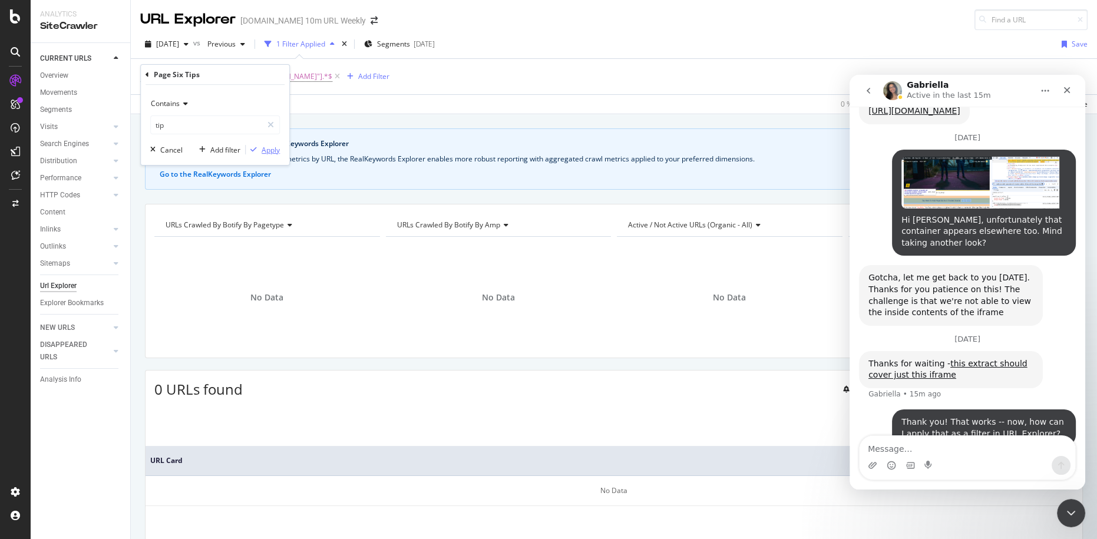
click at [274, 148] on div "Apply" at bounding box center [270, 150] width 18 height 10
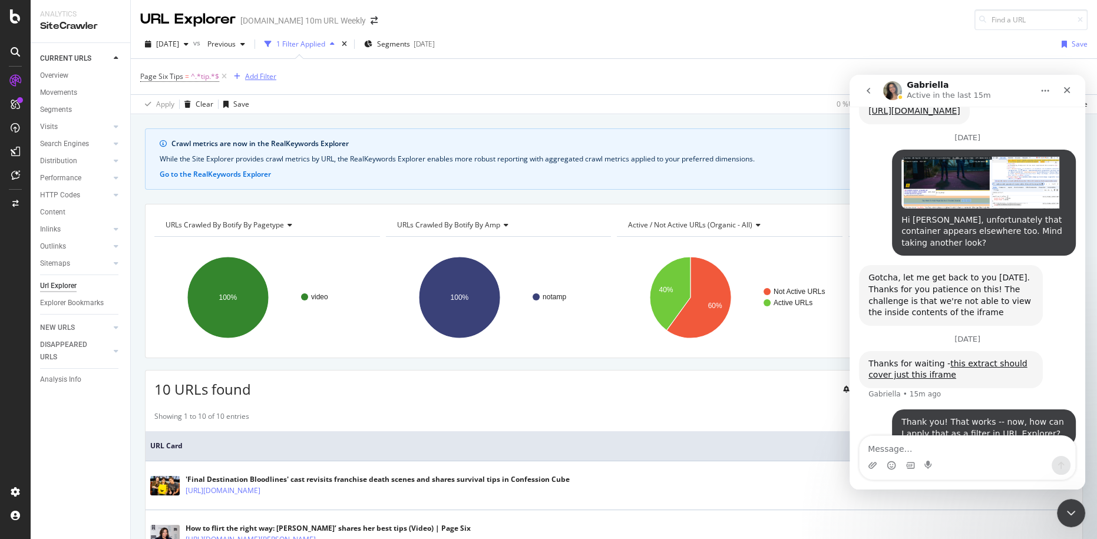
click at [234, 76] on icon "button" at bounding box center [237, 76] width 6 height 7
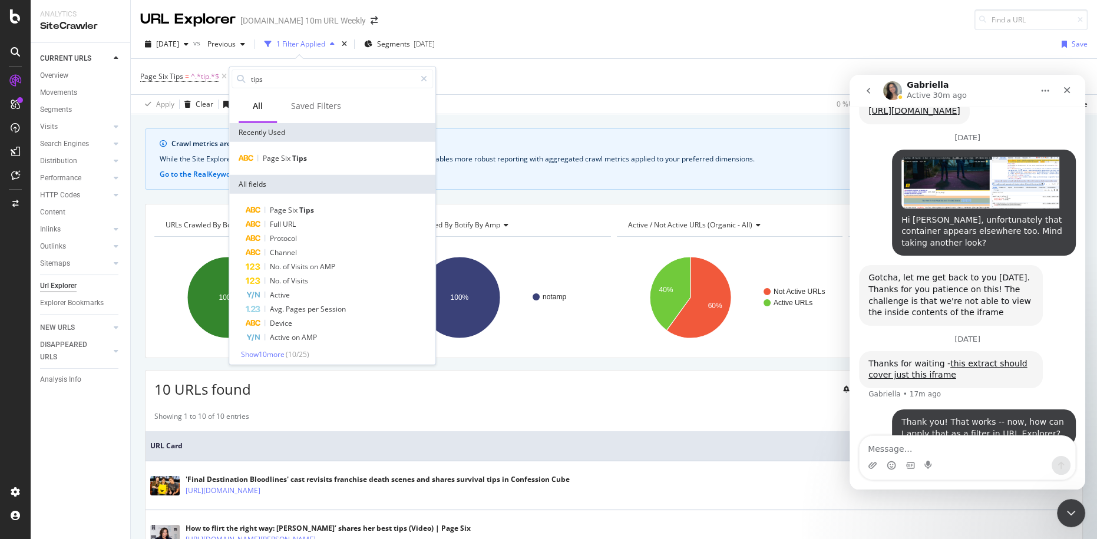
click at [509, 38] on div "[DATE] vs Previous 1 Filter Applied Segments [DATE] Save" at bounding box center [614, 47] width 966 height 24
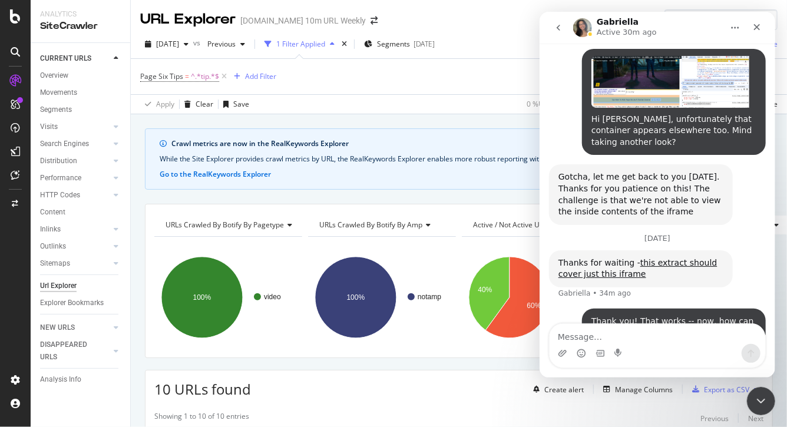
scroll to position [2378, 0]
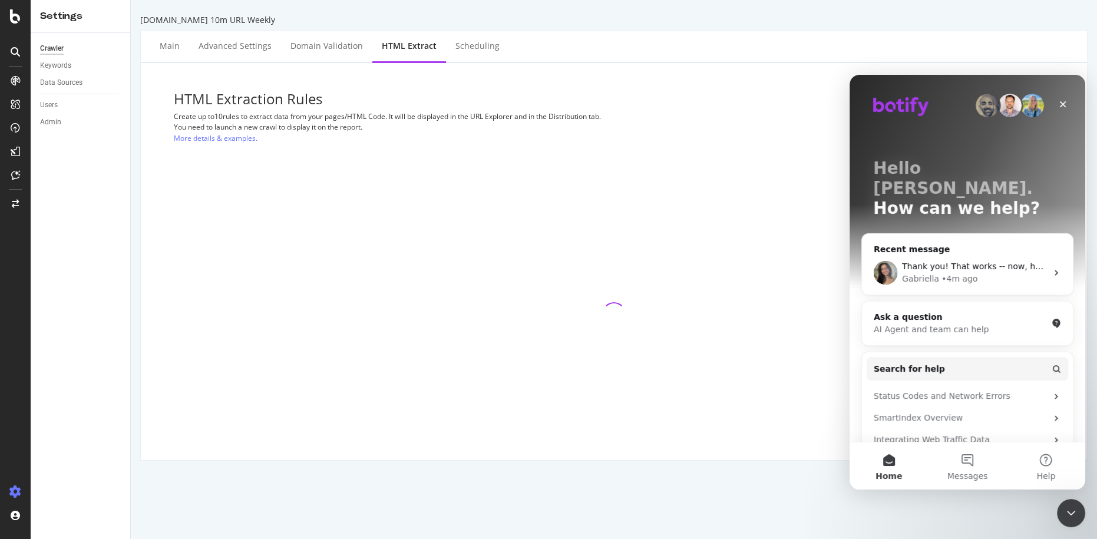
select select "exist"
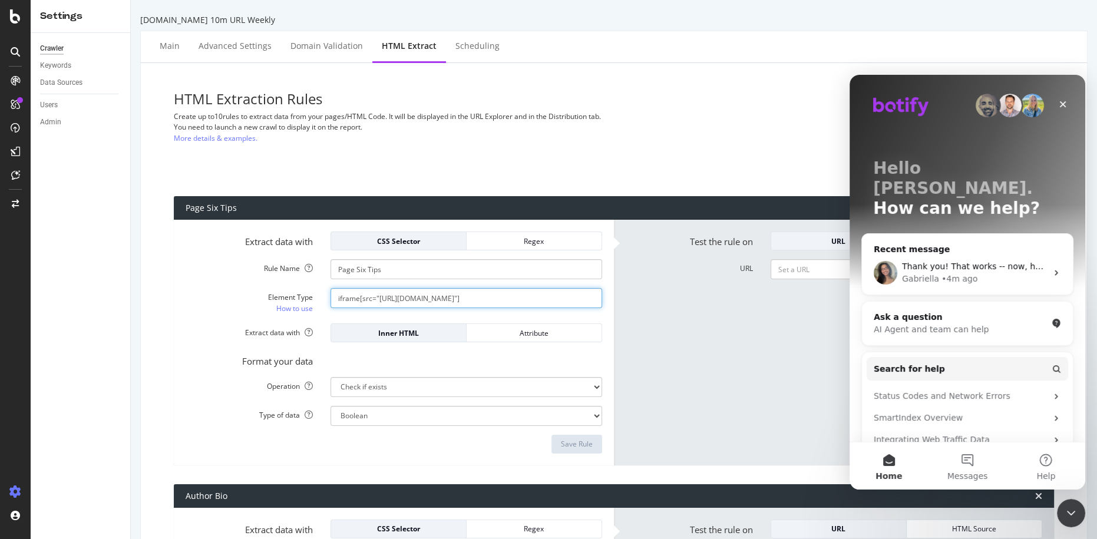
click at [422, 297] on input "iframe[src="[URL][DOMAIN_NAME]"]" at bounding box center [465, 298] width 271 height 20
